Goal: Find specific page/section: Find specific page/section

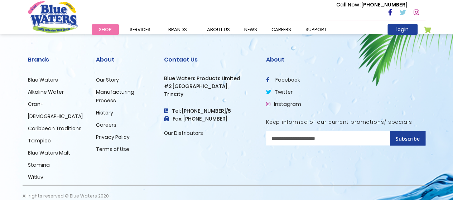
scroll to position [783, 0]
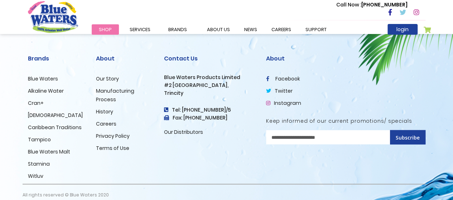
click at [102, 126] on link "Careers" at bounding box center [106, 123] width 20 height 7
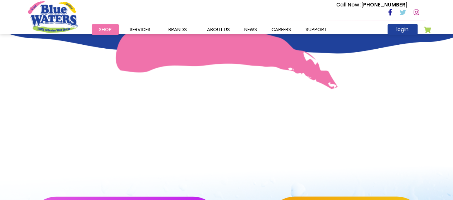
scroll to position [578, 0]
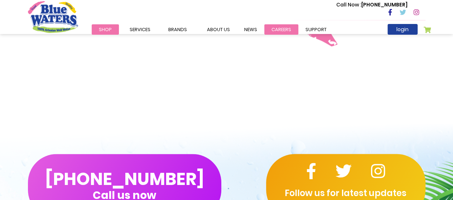
click at [267, 30] on link "careers" at bounding box center [281, 29] width 34 height 10
